Goal: Task Accomplishment & Management: Use online tool/utility

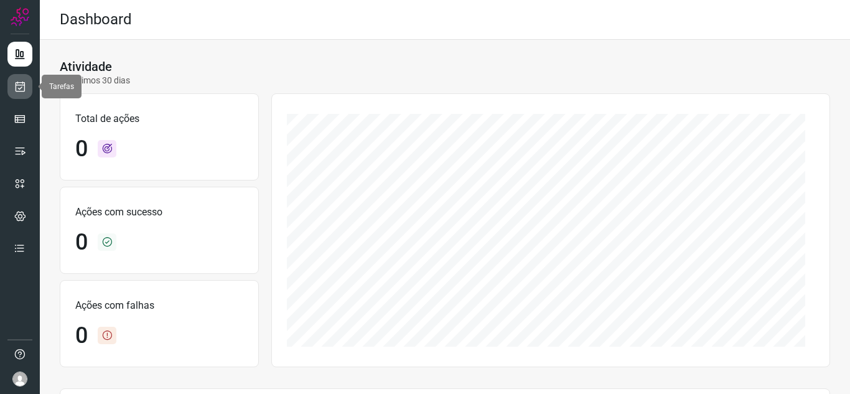
click at [18, 84] on icon at bounding box center [20, 86] width 13 height 12
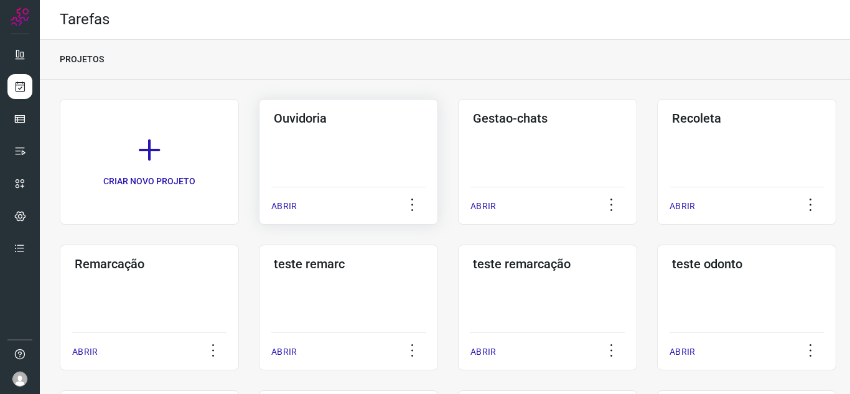
click at [272, 209] on p "ABRIR" at bounding box center [284, 206] width 26 height 13
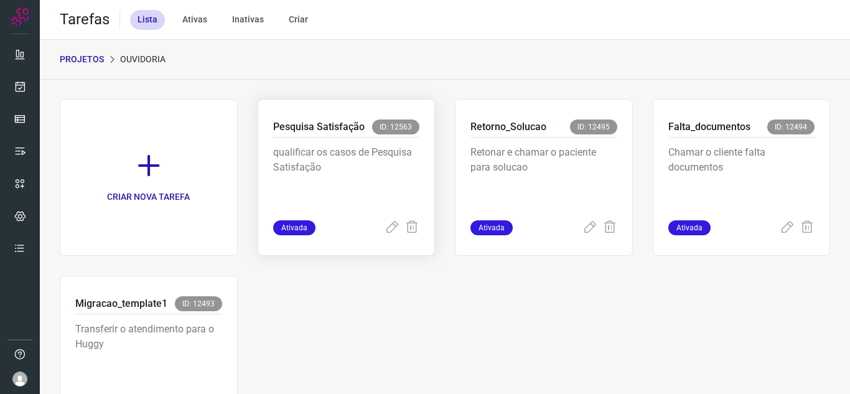
click at [298, 226] on span "Ativada" at bounding box center [294, 227] width 42 height 15
click at [393, 226] on icon at bounding box center [392, 227] width 15 height 15
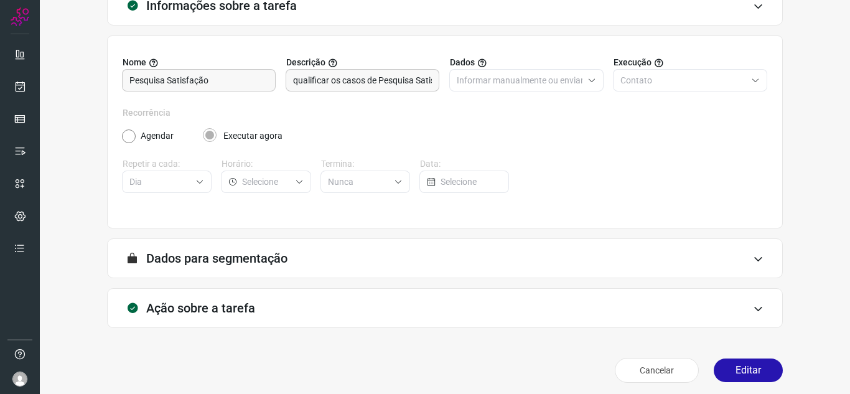
scroll to position [92, 0]
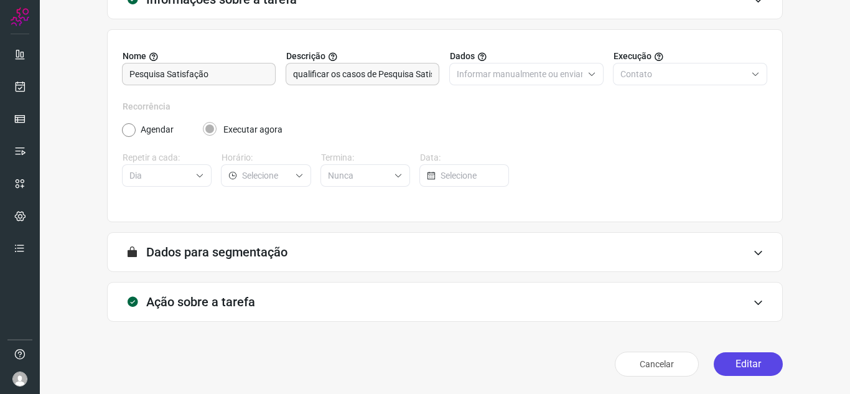
click at [729, 357] on button "Editar" at bounding box center [748, 364] width 69 height 24
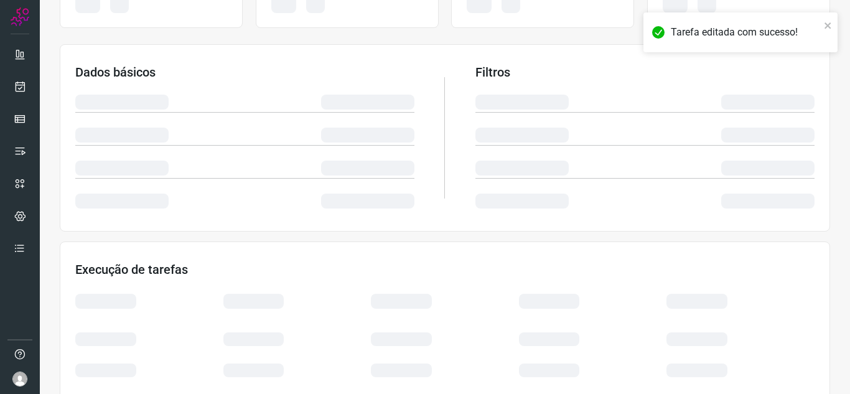
scroll to position [271, 0]
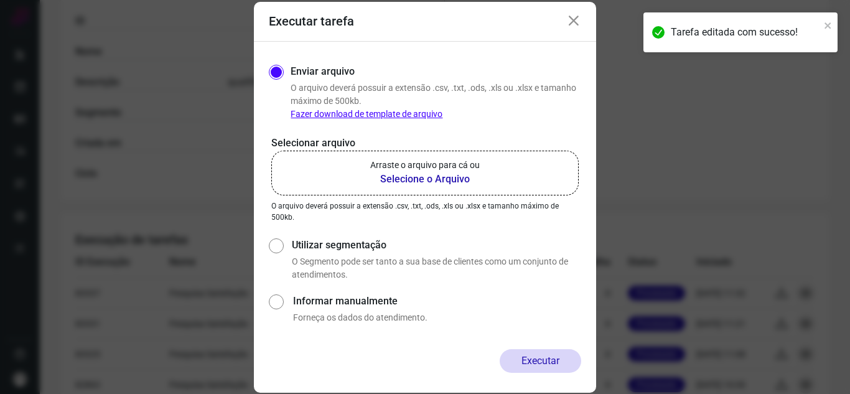
click at [408, 182] on b "Selecione o Arquivo" at bounding box center [425, 179] width 110 height 15
click at [0, 0] on input "Arraste o arquivo para cá ou Selecione o Arquivo" at bounding box center [0, 0] width 0 height 0
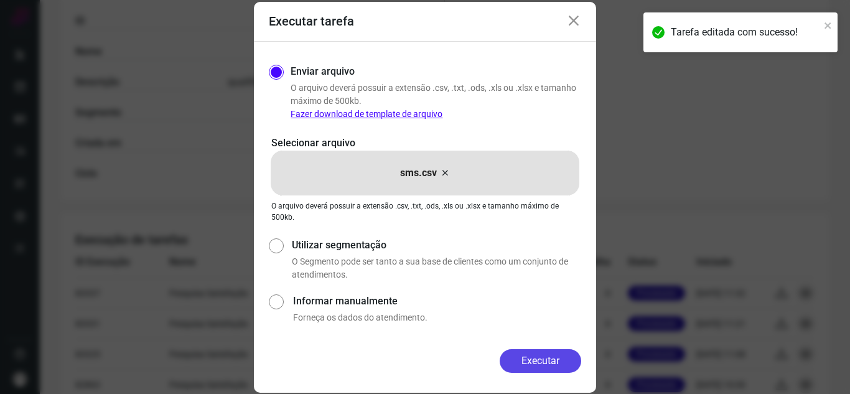
click at [511, 361] on button "Executar" at bounding box center [541, 361] width 82 height 24
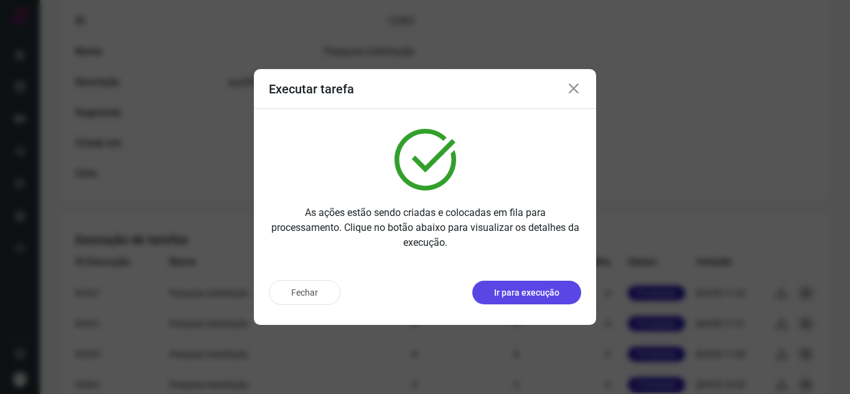
click at [527, 297] on p "Ir para execução" at bounding box center [526, 292] width 65 height 13
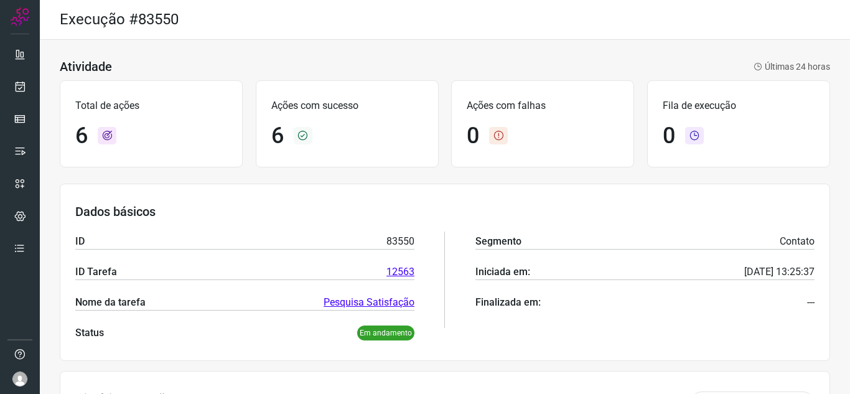
scroll to position [302, 0]
